Goal: Use online tool/utility: Utilize a website feature to perform a specific function

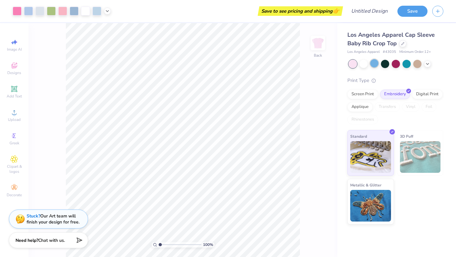
click at [373, 67] on div at bounding box center [374, 63] width 8 height 8
click at [362, 64] on div at bounding box center [363, 63] width 8 height 8
click at [420, 66] on div at bounding box center [417, 63] width 8 height 8
click at [431, 62] on div at bounding box center [427, 63] width 7 height 7
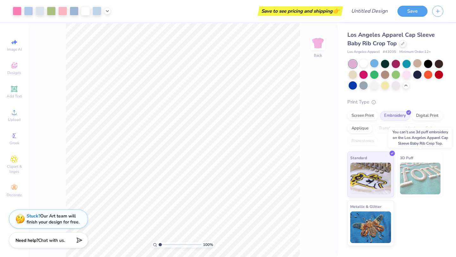
click at [409, 168] on img at bounding box center [420, 179] width 41 height 32
click at [402, 156] on span "3D Puff" at bounding box center [406, 158] width 13 height 7
click at [426, 116] on div "Digital Print" at bounding box center [427, 115] width 31 height 10
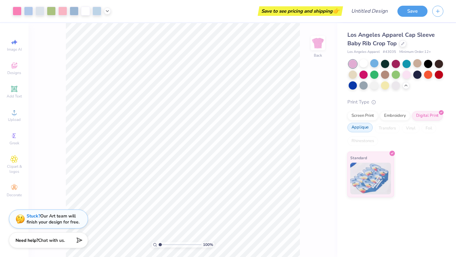
click at [363, 131] on div "Applique" at bounding box center [359, 128] width 25 height 10
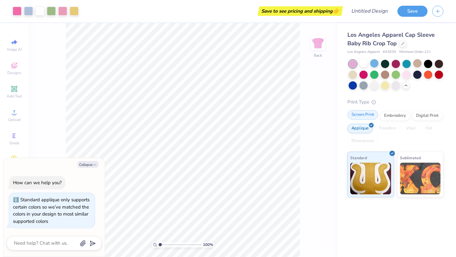
click at [359, 118] on div "Screen Print" at bounding box center [362, 115] width 31 height 10
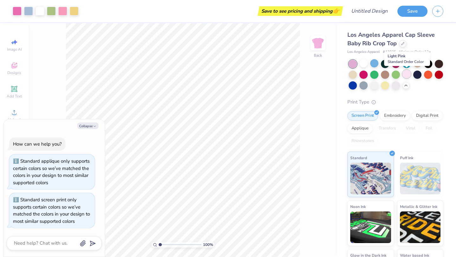
click at [407, 72] on div at bounding box center [406, 74] width 8 height 8
click at [375, 74] on div at bounding box center [374, 74] width 8 height 8
click at [353, 85] on div at bounding box center [353, 85] width 8 height 8
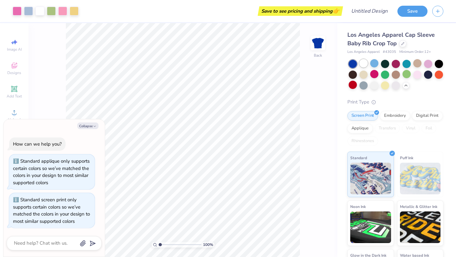
click at [367, 62] on div at bounding box center [363, 63] width 8 height 8
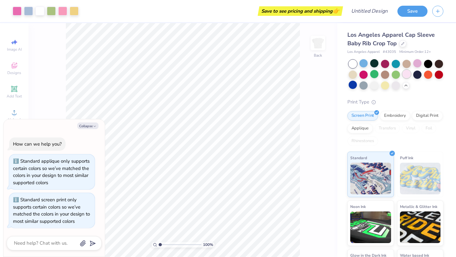
click at [405, 74] on div at bounding box center [406, 74] width 8 height 8
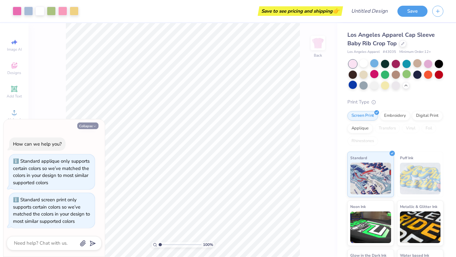
click at [93, 124] on icon "button" at bounding box center [95, 126] width 4 height 4
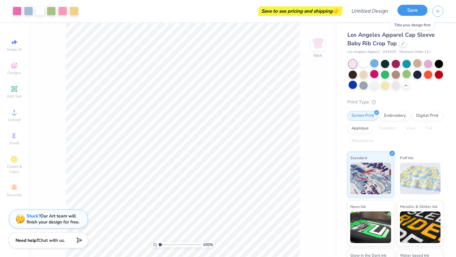
click at [410, 11] on button "Save" at bounding box center [412, 10] width 30 height 11
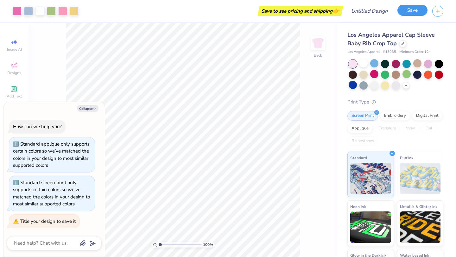
click at [408, 11] on button "Save" at bounding box center [412, 10] width 30 height 11
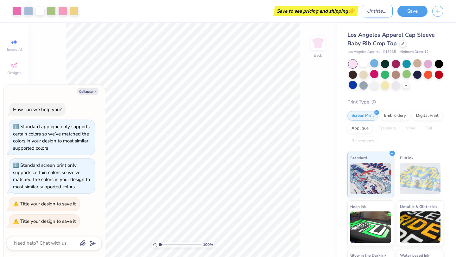
type textarea "x"
click at [379, 8] on input "Design Title" at bounding box center [377, 11] width 31 height 13
type input "m"
type textarea "x"
type input "m"
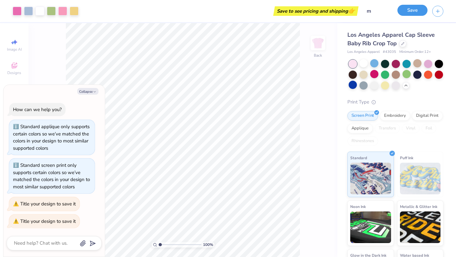
click at [405, 14] on button "Save" at bounding box center [412, 10] width 30 height 11
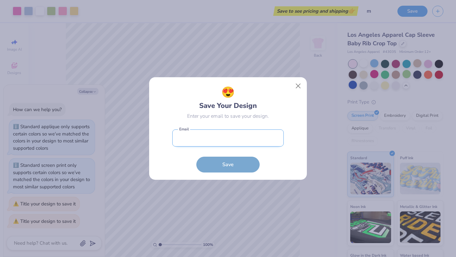
click at [239, 136] on input "email" at bounding box center [227, 138] width 111 height 17
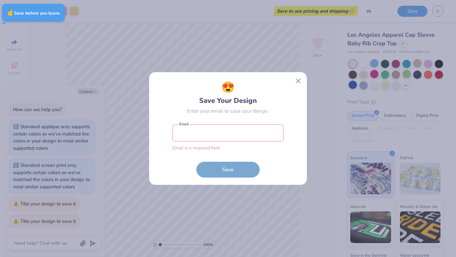
type textarea "x"
